Goal: Task Accomplishment & Management: Manage account settings

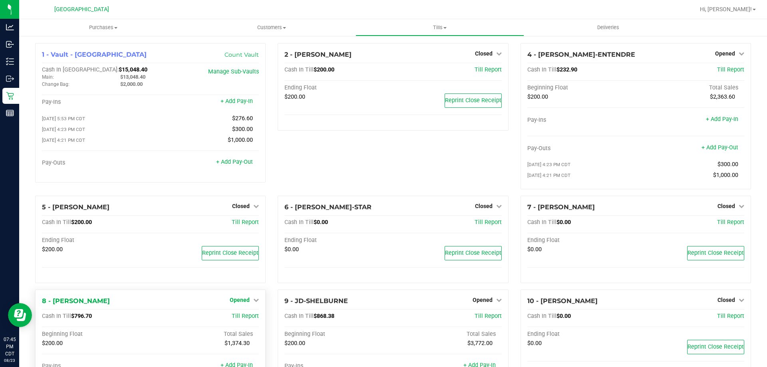
click at [247, 301] on span "Opened" at bounding box center [240, 300] width 20 height 6
click at [242, 316] on link "Close Till" at bounding box center [241, 316] width 22 height 6
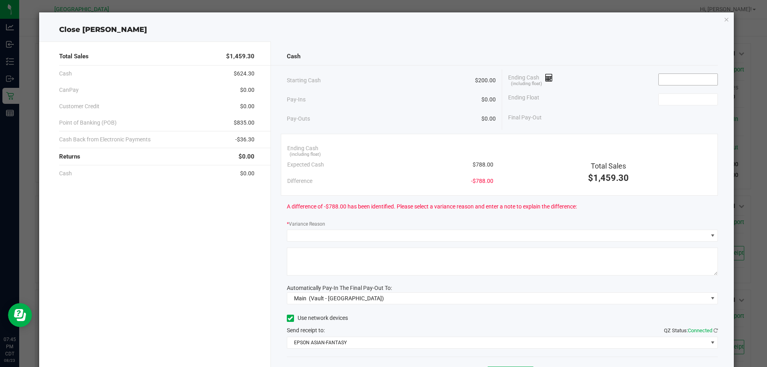
click at [667, 80] on input at bounding box center [688, 79] width 59 height 11
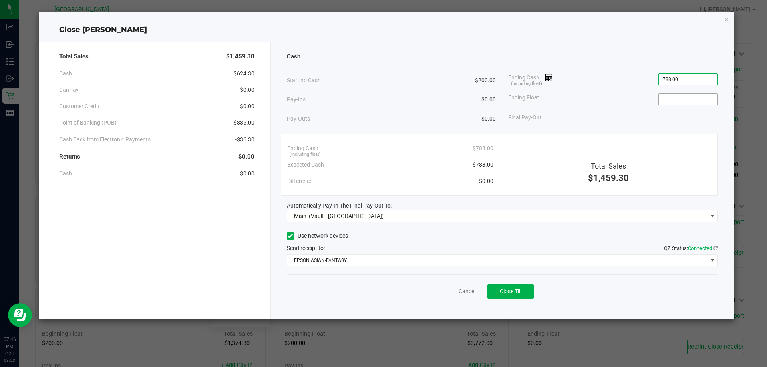
type input "$788.00"
click at [672, 99] on input at bounding box center [688, 99] width 59 height 11
type input "$200.00"
click at [641, 112] on div "Final Pay-Out $588.00" at bounding box center [613, 117] width 210 height 16
click at [525, 293] on button "Close Till" at bounding box center [511, 292] width 46 height 14
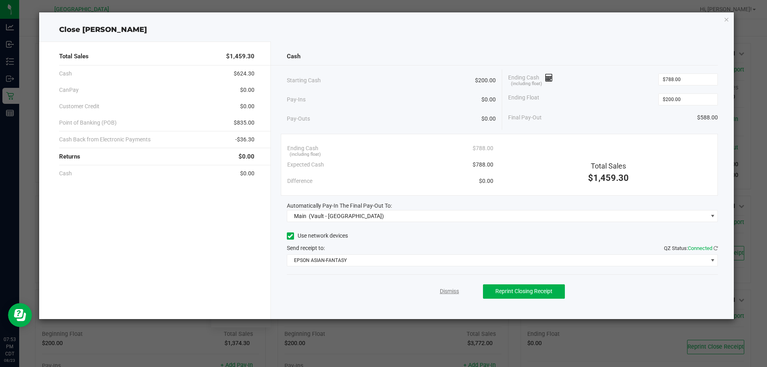
click at [447, 292] on link "Dismiss" at bounding box center [449, 291] width 19 height 8
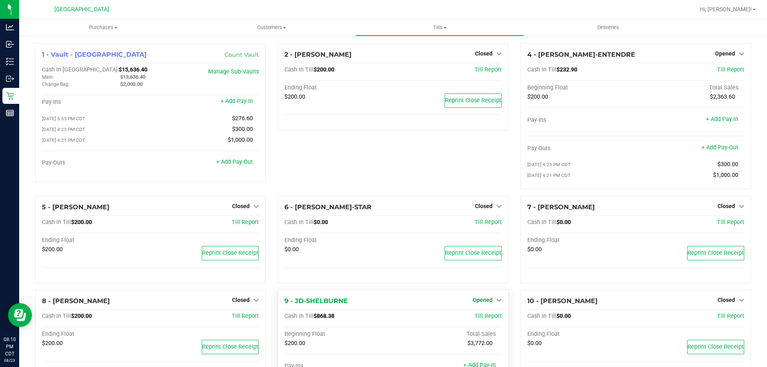
click at [476, 298] on span "Opened" at bounding box center [483, 300] width 20 height 6
click at [477, 318] on link "Close Till" at bounding box center [484, 316] width 22 height 6
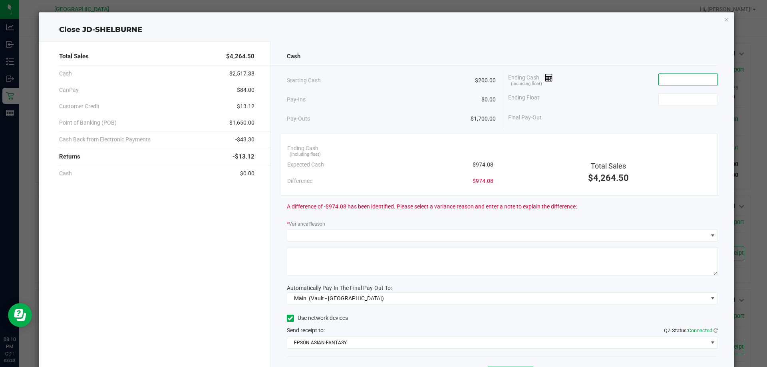
click at [675, 79] on input at bounding box center [688, 79] width 59 height 11
click at [672, 99] on input at bounding box center [688, 99] width 59 height 11
click at [671, 81] on input "974.1" at bounding box center [688, 79] width 59 height 11
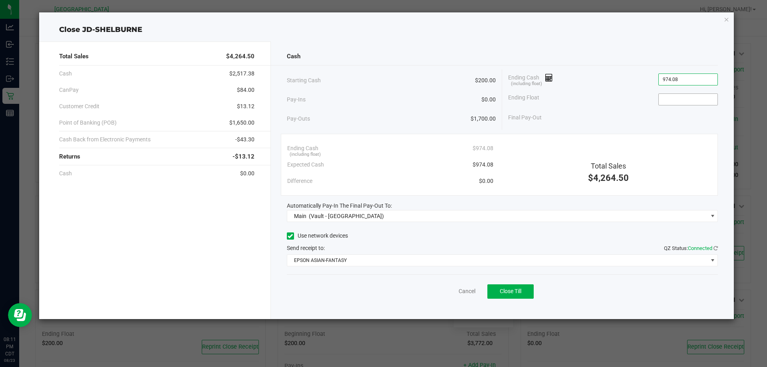
type input "$974.08"
click at [679, 98] on input at bounding box center [688, 99] width 59 height 11
type input "$200.00"
click at [666, 121] on div "Final Pay-Out $774.08" at bounding box center [613, 117] width 210 height 16
click at [519, 293] on span "Close Till" at bounding box center [511, 291] width 22 height 6
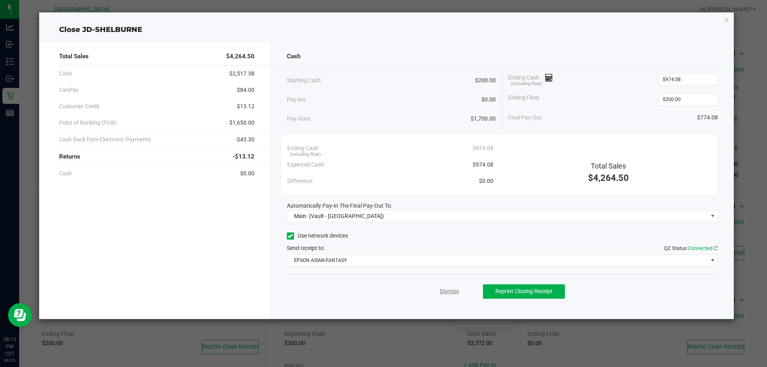
click at [452, 293] on link "Dismiss" at bounding box center [449, 291] width 19 height 8
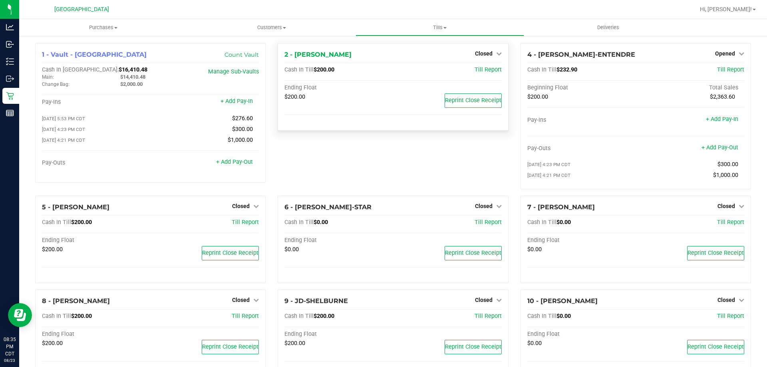
drag, startPoint x: 432, startPoint y: 197, endPoint x: 331, endPoint y: 130, distance: 121.0
click at [266, 130] on div "2 - [PERSON_NAME] Closed Open Till Cash In Till $200.00 Till Report Ending Floa…" at bounding box center [150, 112] width 231 height 139
click at [716, 53] on span "Opened" at bounding box center [725, 53] width 20 height 6
click at [720, 71] on link "Close Till" at bounding box center [726, 70] width 22 height 6
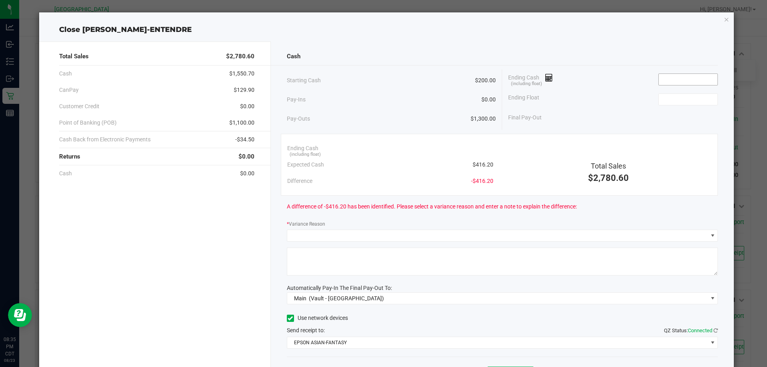
click at [666, 80] on input at bounding box center [688, 79] width 59 height 11
type input "5"
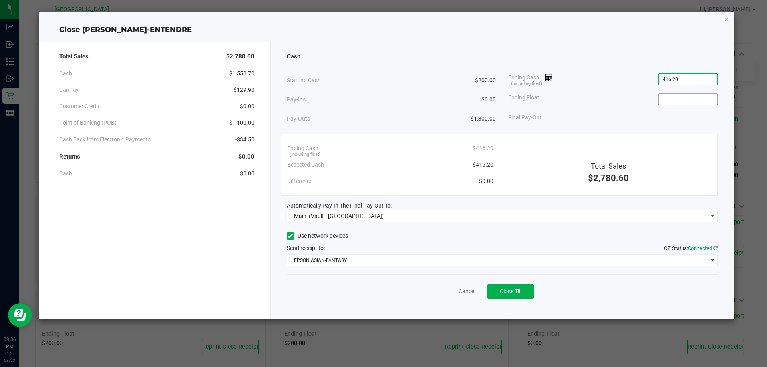
type input "$416.20"
click at [676, 98] on input at bounding box center [688, 99] width 59 height 11
type input "$200.00"
click at [662, 115] on div "Final Pay-Out $216.20" at bounding box center [613, 117] width 210 height 16
click at [519, 292] on span "Close Till" at bounding box center [511, 291] width 22 height 6
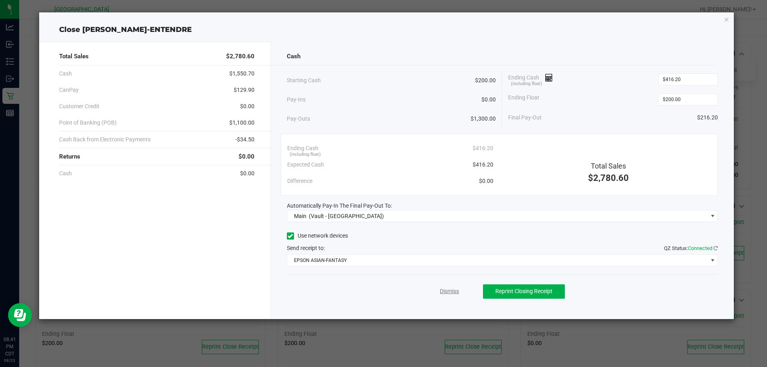
click at [454, 295] on link "Dismiss" at bounding box center [449, 291] width 19 height 8
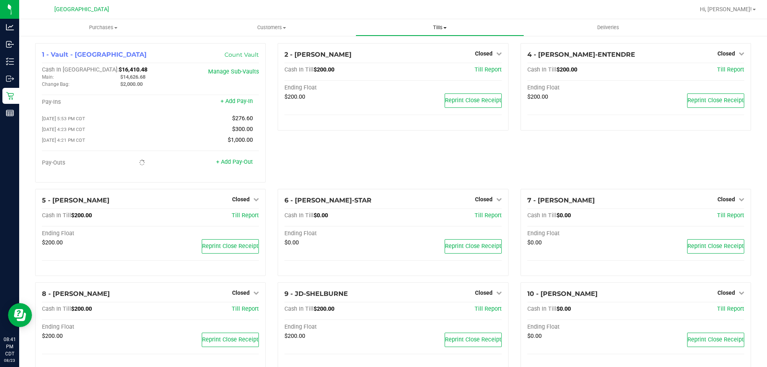
click at [432, 28] on span "Tills" at bounding box center [439, 27] width 167 height 7
click at [417, 58] on span "Reconcile e-payments" at bounding box center [396, 57] width 80 height 7
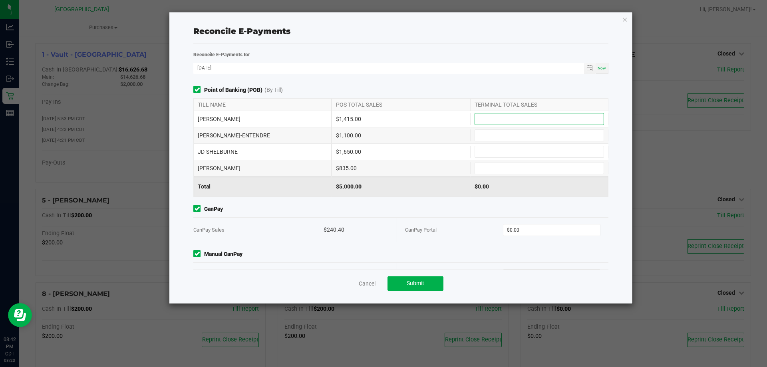
click at [506, 121] on input at bounding box center [539, 118] width 129 height 11
type input "$1,415.00"
click at [497, 139] on input at bounding box center [539, 135] width 129 height 11
type input "$1,100.00"
click at [495, 151] on input at bounding box center [539, 151] width 129 height 11
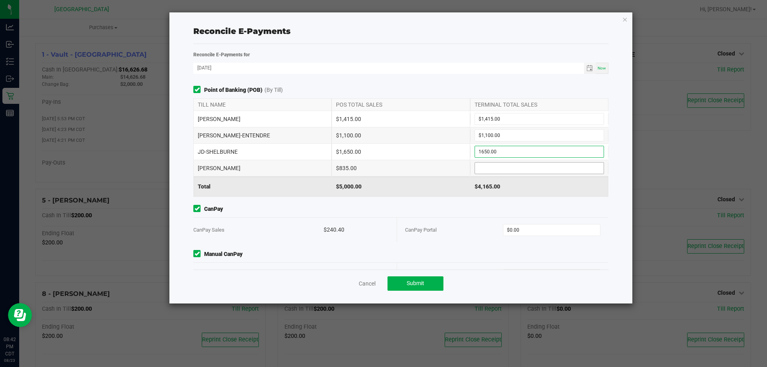
type input "$1,650.00"
click at [493, 168] on input at bounding box center [539, 168] width 129 height 11
type input "$835.00"
click at [478, 195] on div "$5,000.00" at bounding box center [539, 187] width 138 height 20
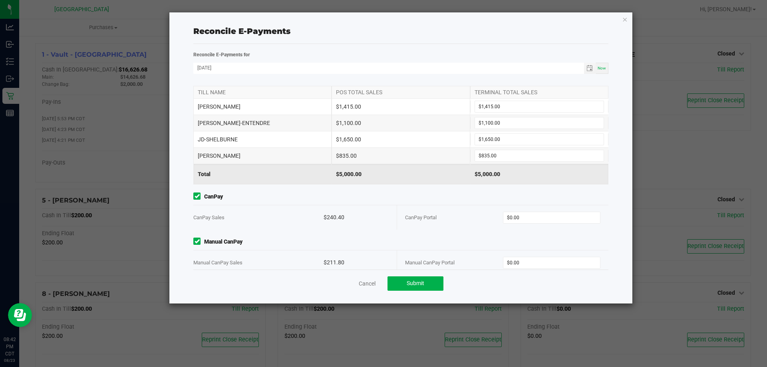
scroll to position [25, 0]
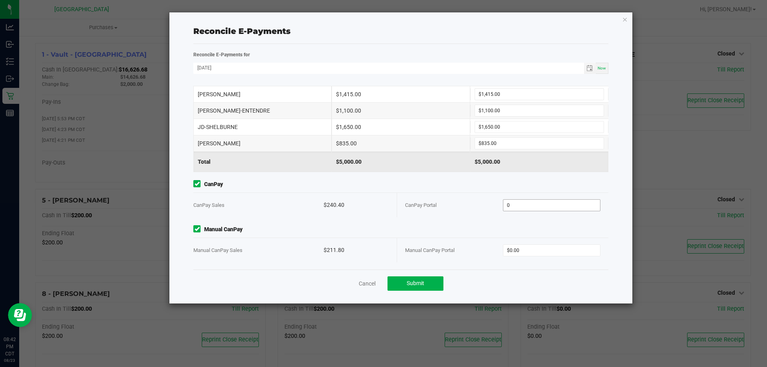
click at [531, 206] on input "0" at bounding box center [551, 205] width 97 height 11
type input "$240.40"
click at [517, 224] on div "Point of Banking (POB) (By Till) TILL NAME POS TOTAL SALES TERMINAL TOTAL SALES…" at bounding box center [400, 178] width 427 height 184
click at [517, 251] on input "0" at bounding box center [551, 250] width 97 height 11
type input "$211.80"
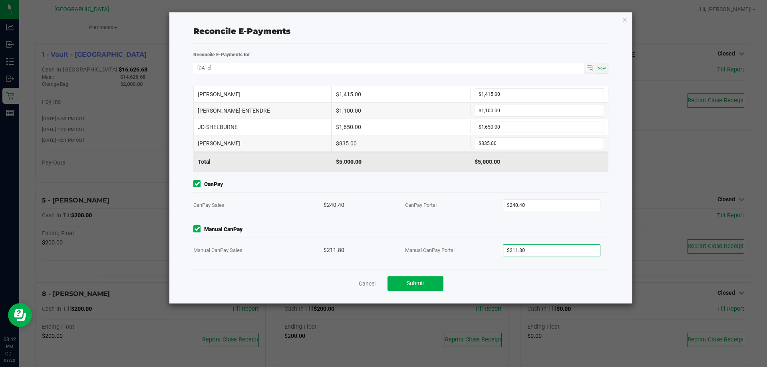
click at [515, 272] on div "Cancel Submit" at bounding box center [400, 284] width 415 height 28
click at [408, 283] on span "Submit" at bounding box center [416, 283] width 18 height 6
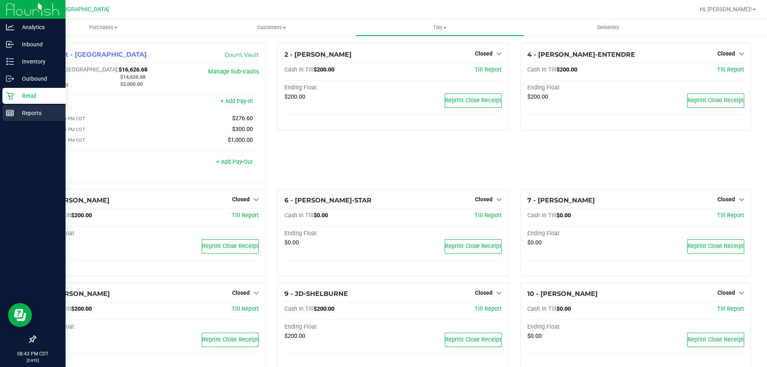
click at [25, 109] on p "Reports" at bounding box center [38, 113] width 48 height 10
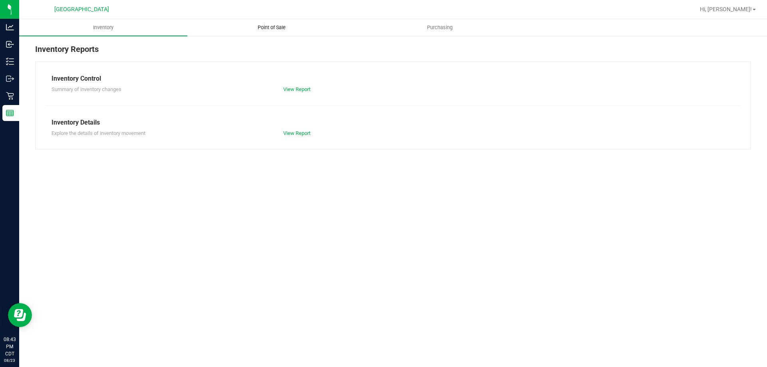
click at [279, 30] on span "Point of Sale" at bounding box center [272, 27] width 50 height 7
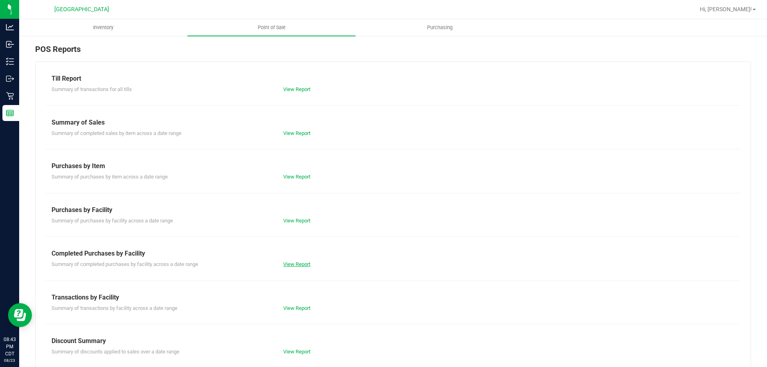
click at [295, 264] on link "View Report" at bounding box center [296, 264] width 27 height 6
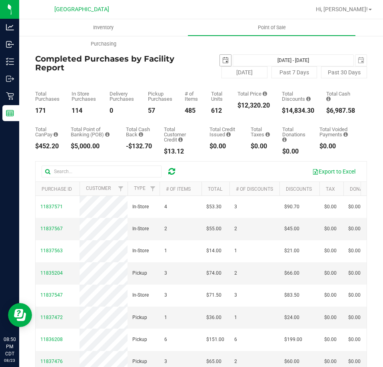
click at [222, 58] on span "select" at bounding box center [225, 60] width 6 height 6
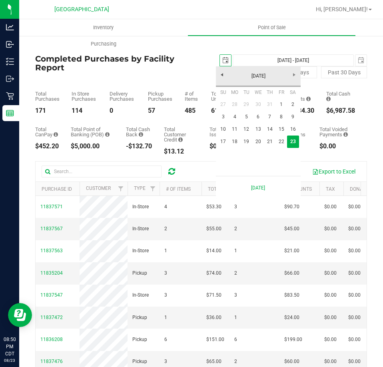
scroll to position [0, 20]
click at [233, 142] on link "18" at bounding box center [235, 141] width 12 height 12
type input "2025-08-18"
type input "Aug 18, 2025 - Aug 23, 2025"
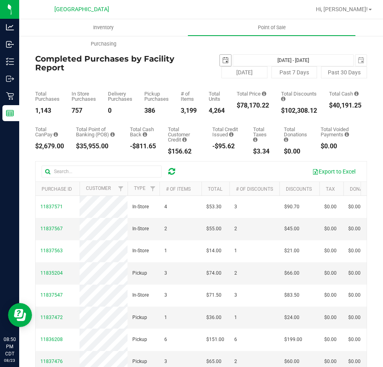
click at [224, 60] on span "select" at bounding box center [225, 60] width 6 height 6
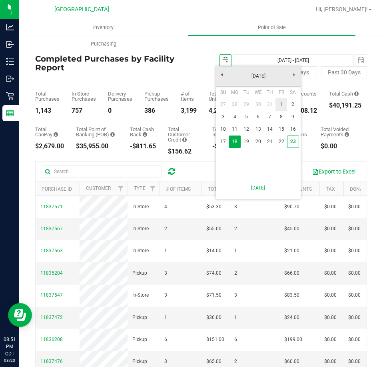
click at [283, 106] on link "1" at bounding box center [281, 104] width 12 height 12
type input "2025-08-01"
type input "Aug 1, 2025 - Aug 23, 2025"
